Goal: Transaction & Acquisition: Purchase product/service

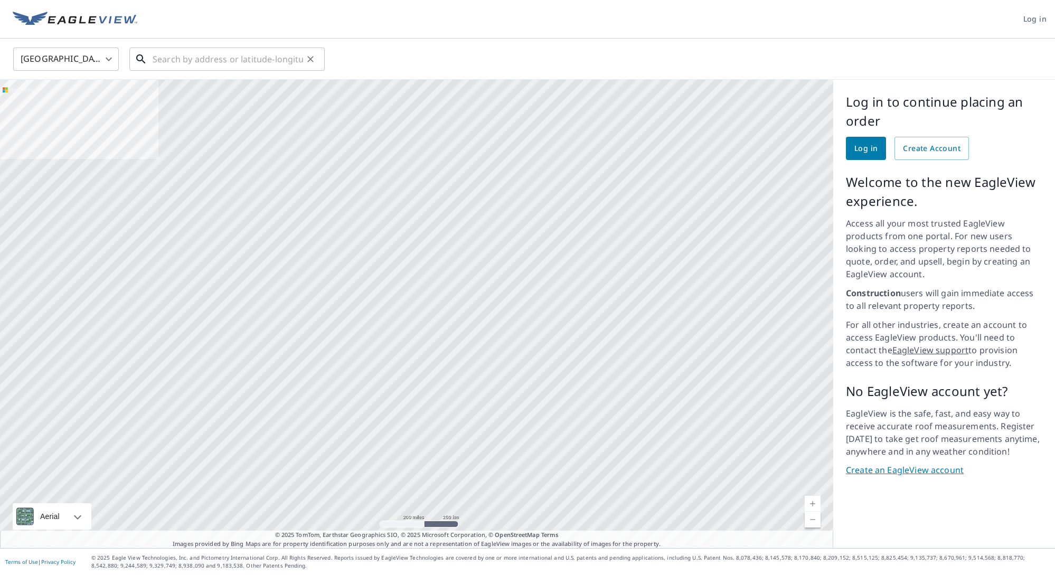
click at [198, 59] on input "text" at bounding box center [228, 59] width 150 height 30
paste input "24402 Gable Ranch Ln. Santa Clarita, CA 91354"
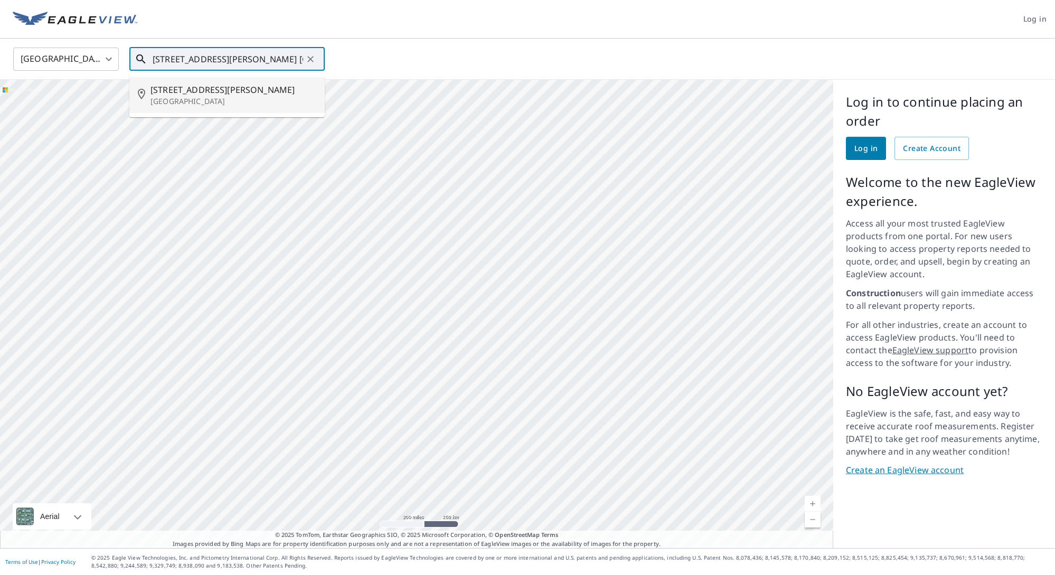
click at [257, 98] on p "Santa Clarita, CA 91354" at bounding box center [233, 101] width 166 height 11
type input "24402 Gable Ranch Ln Santa Clarita, CA 91354"
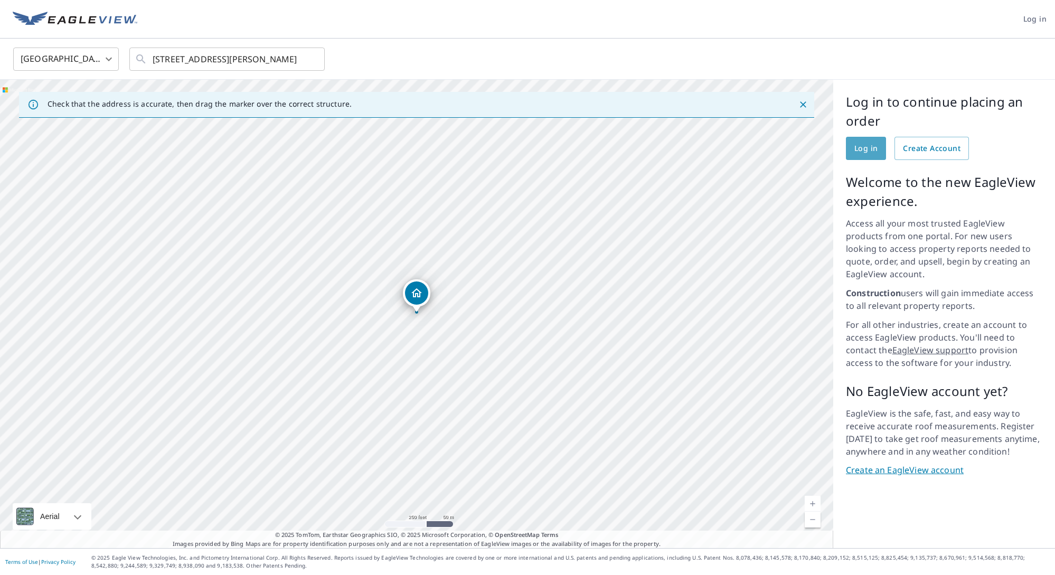
click at [868, 152] on span "Log in" at bounding box center [865, 148] width 23 height 13
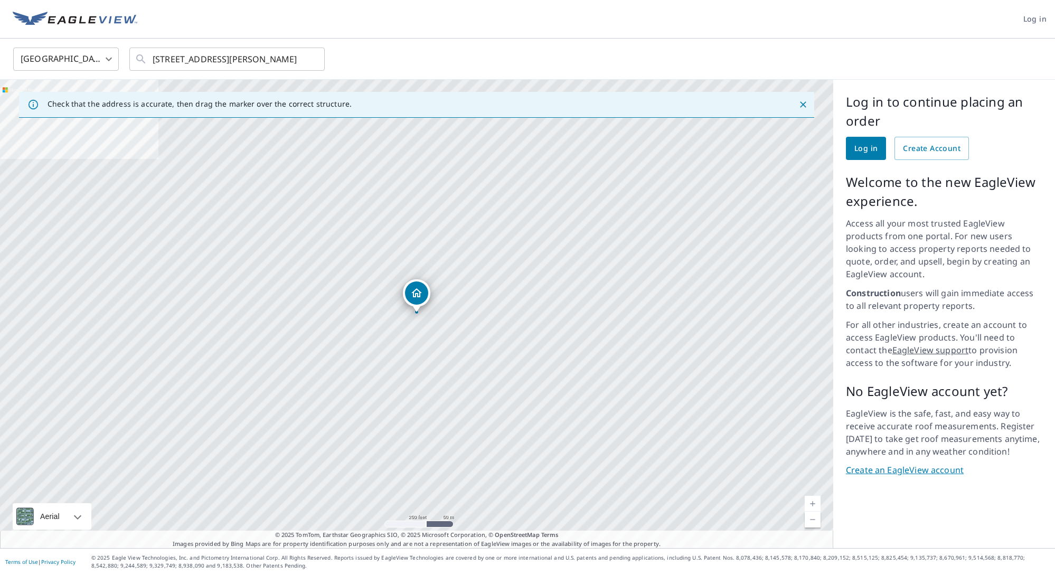
click at [862, 145] on span "Log in" at bounding box center [865, 148] width 23 height 13
